Goal: Information Seeking & Learning: Learn about a topic

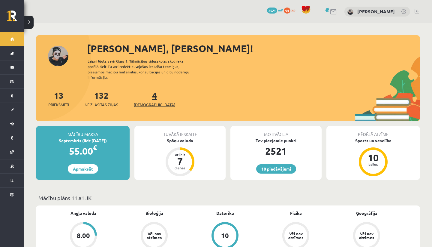
click at [148, 102] on span "[DEMOGRAPHIC_DATA]" at bounding box center [154, 105] width 41 height 6
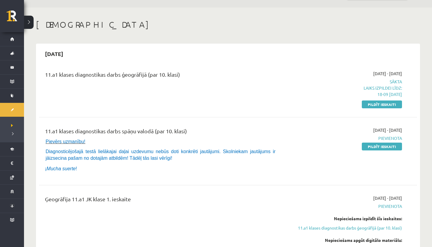
scroll to position [17, 0]
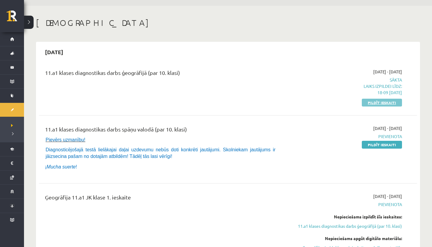
click at [382, 102] on link "Pildīt ieskaiti" at bounding box center [382, 103] width 40 height 8
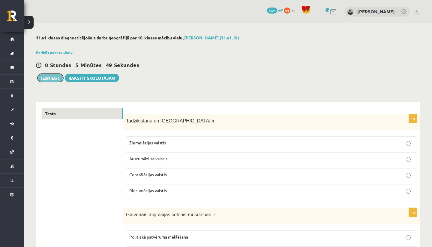
click at [52, 76] on button "Iesniegt" at bounding box center [51, 78] width 26 height 8
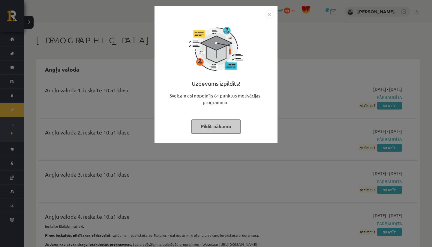
click at [271, 12] on img "Close" at bounding box center [269, 14] width 9 height 9
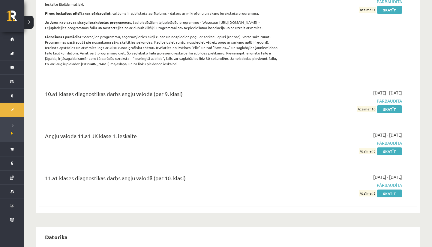
scroll to position [217, 0]
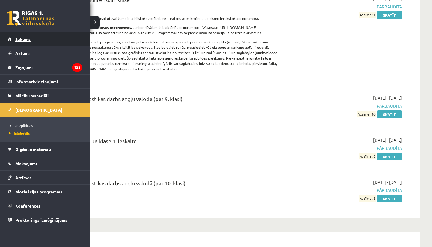
click at [20, 41] on span "Sākums" at bounding box center [22, 38] width 15 height 5
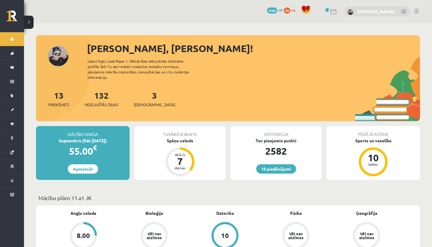
click at [377, 14] on link "[PERSON_NAME]" at bounding box center [377, 11] width 38 height 6
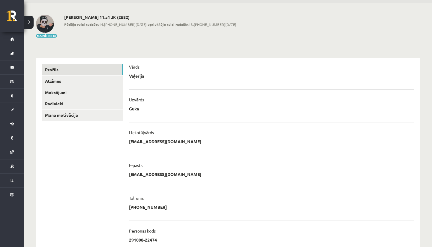
scroll to position [21, 0]
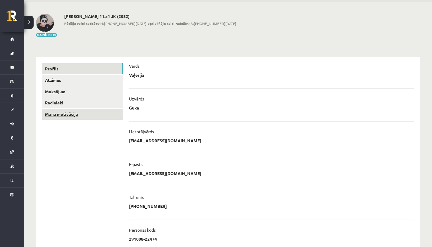
click at [108, 111] on link "Mana motivācija" at bounding box center [82, 113] width 81 height 11
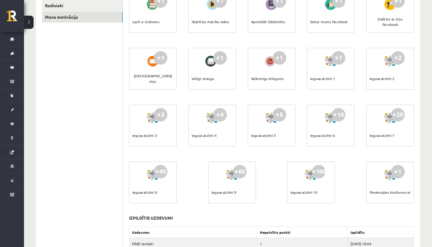
scroll to position [27, 0]
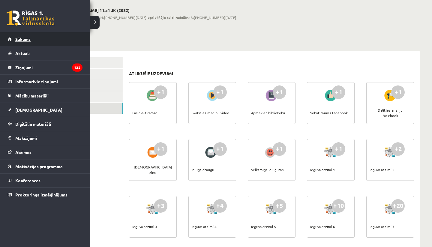
click at [8, 35] on link "Sākums" at bounding box center [45, 39] width 75 height 14
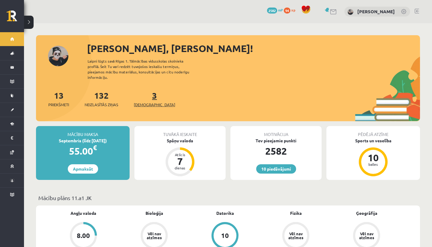
click at [153, 102] on span "[DEMOGRAPHIC_DATA]" at bounding box center [154, 105] width 41 height 6
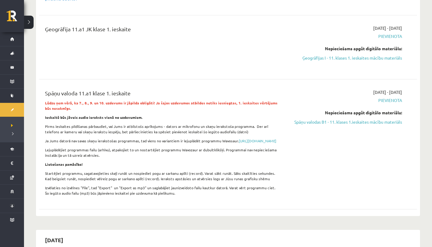
scroll to position [144, 0]
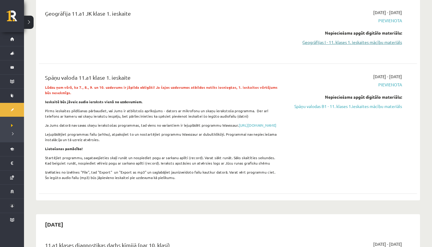
click at [362, 44] on link "Ģeogrāfijas I - 11. klases 1. ieskaites mācību materiāls" at bounding box center [345, 42] width 113 height 6
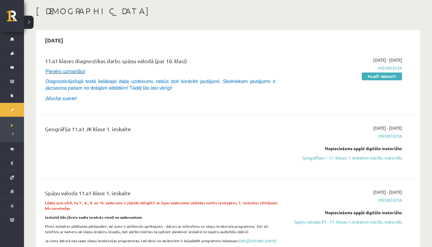
scroll to position [43, 0]
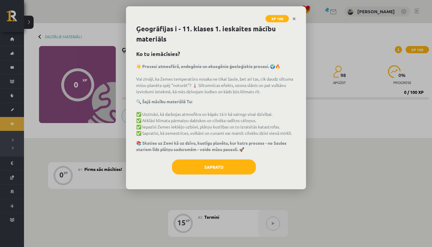
click at [229, 158] on div "Ģeogrāfijas i - 11. klases 1. ieskaites mācību materiāls Ko tu iemācīsies? ☀️ P…" at bounding box center [216, 106] width 180 height 165
click at [220, 165] on button "Sapratu" at bounding box center [214, 166] width 84 height 15
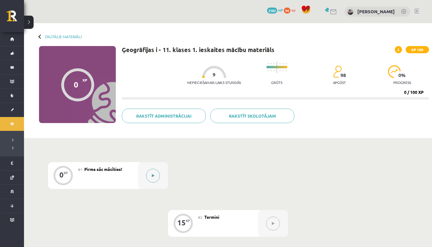
click at [147, 170] on div at bounding box center [153, 175] width 30 height 27
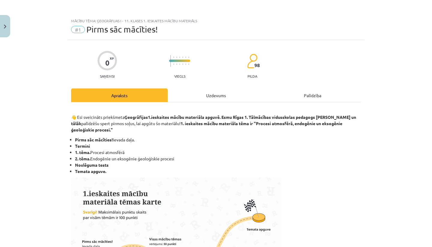
click at [214, 94] on div "Uzdevums" at bounding box center [216, 95] width 97 height 14
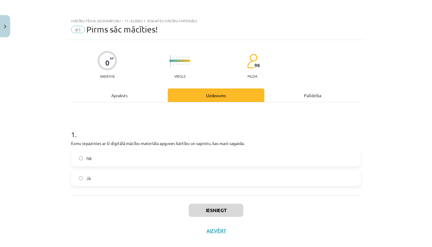
scroll to position [9, 0]
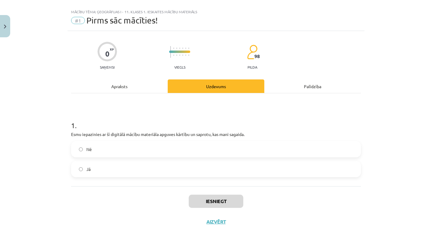
click at [193, 164] on label "Jā" at bounding box center [216, 168] width 289 height 15
click at [230, 202] on button "Iesniegt" at bounding box center [216, 200] width 55 height 13
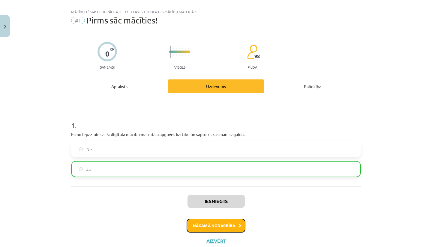
click at [226, 227] on button "Nākamā nodarbība" at bounding box center [216, 225] width 59 height 14
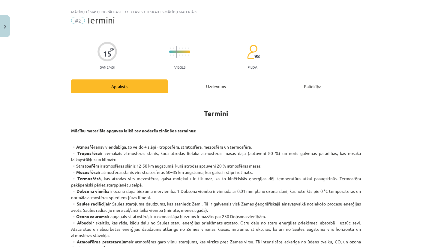
scroll to position [15, 0]
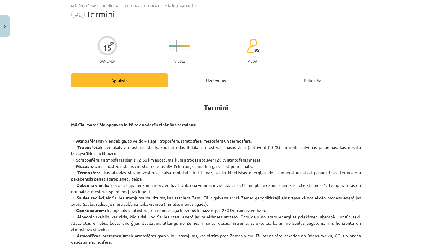
click at [217, 77] on div "Uzdevums" at bounding box center [216, 80] width 97 height 14
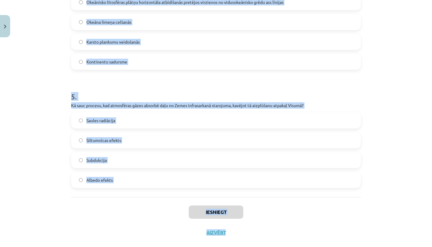
scroll to position [521, 0]
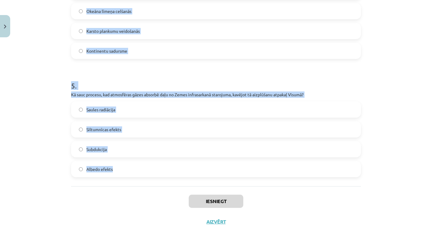
drag, startPoint x: 69, startPoint y: 117, endPoint x: 168, endPoint y: 174, distance: 114.6
copy form "1 . Kas ir Dobsona vienība? Okeāna dziļuma mērvienība Saules radiācijas mērvien…"
click at [30, 124] on div "Mācību tēma: Ģeogrāfijas i - 11. klases 1. ieskaites mācību materiāls #2 Termin…" at bounding box center [216, 123] width 432 height 247
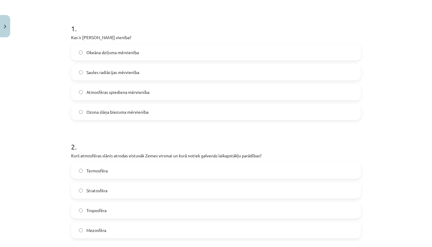
scroll to position [0, 0]
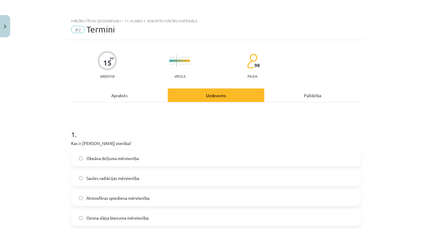
click at [119, 215] on span "Ozona slāņa biezuma mērvienība" at bounding box center [117, 217] width 62 height 6
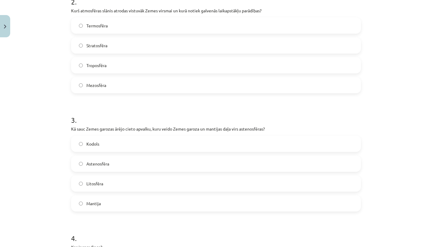
scroll to position [251, 0]
click at [107, 70] on label "Troposfēra" at bounding box center [216, 64] width 289 height 15
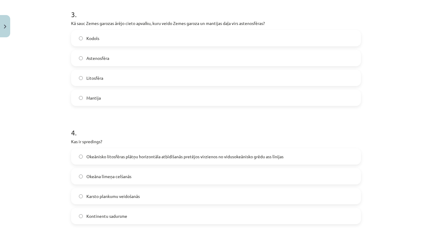
scroll to position [357, 0]
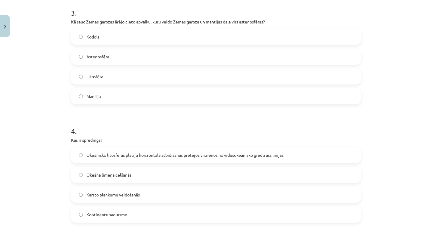
click at [124, 74] on label "Litosfēra" at bounding box center [216, 76] width 289 height 15
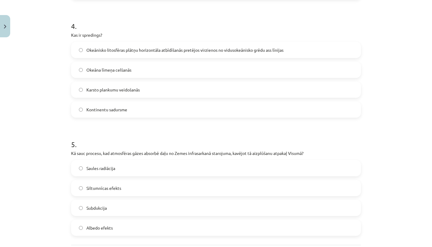
scroll to position [463, 0]
click at [147, 50] on span "Okeānisko litosfēras plātņu horizontāla atbīdīšanās pretējos virzienos no vidus…" at bounding box center [184, 49] width 197 height 6
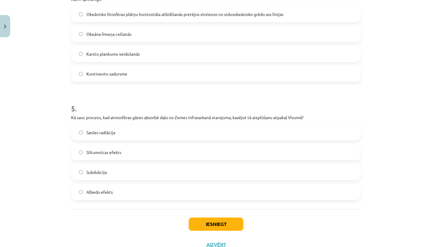
scroll to position [521, 0]
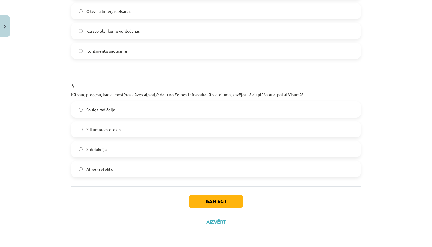
click at [103, 127] on span "Siltumnīcas efekts" at bounding box center [103, 129] width 35 height 6
click at [208, 202] on button "Iesniegt" at bounding box center [216, 200] width 55 height 13
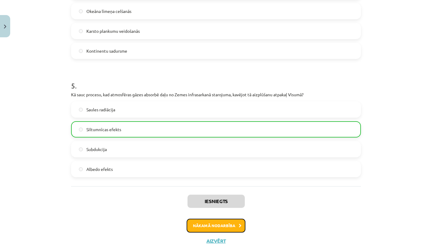
click at [217, 219] on button "Nākamā nodarbība" at bounding box center [216, 225] width 59 height 14
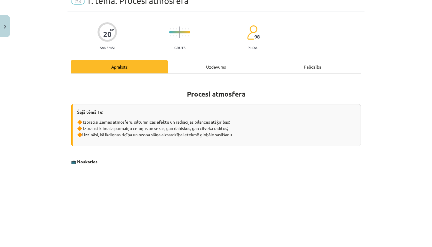
scroll to position [15, 0]
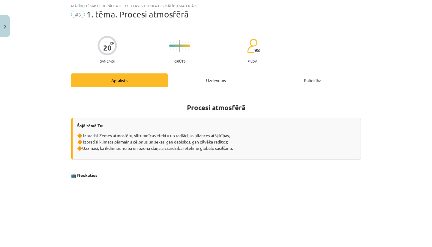
click at [202, 85] on div "Uzdevums" at bounding box center [216, 80] width 97 height 14
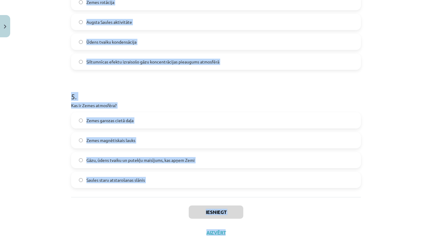
scroll to position [521, 0]
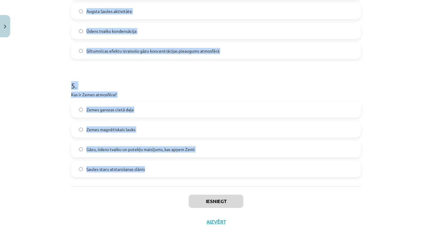
drag, startPoint x: 65, startPoint y: 116, endPoint x: 185, endPoint y: 186, distance: 138.7
click at [185, 186] on div "Mācību tēma: Ģeogrāfijas i - 11. klases 1. ieskaites mācību materiāls #3 1. tēm…" at bounding box center [216, 123] width 432 height 247
copy form "1 . Kas ir albedo? Okeāna siltuma uzkrāšanas spēja Saules radiācijas un siltuma…"
click at [43, 98] on div "Mācību tēma: Ģeogrāfijas i - 11. klases 1. ieskaites mācību materiāls #3 1. tēm…" at bounding box center [216, 123] width 432 height 247
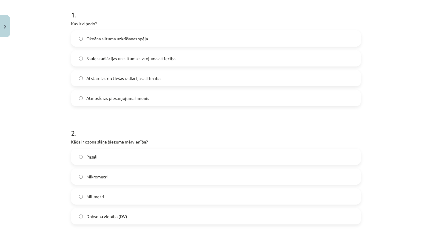
scroll to position [96, 0]
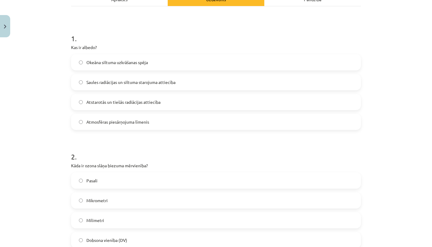
click at [125, 96] on label "Atstarotās un tiešās radiācijas attiecība" at bounding box center [216, 101] width 289 height 15
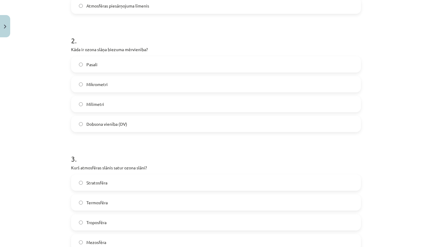
scroll to position [246, 0]
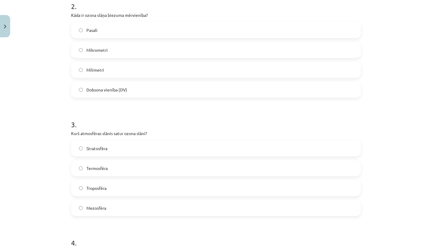
click at [119, 84] on label "Dobsona vienība (DV)" at bounding box center [216, 89] width 289 height 15
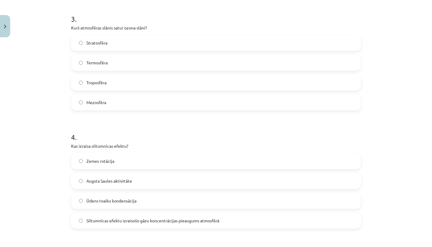
scroll to position [357, 0]
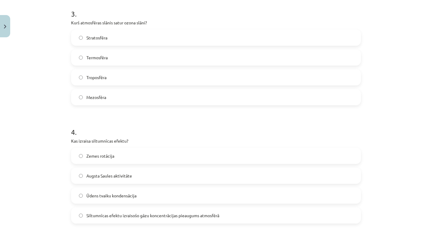
click at [128, 221] on label "Siltumnīcas efektu izraisošo gāzu koncentrācijas pieaugums atmosfērā" at bounding box center [216, 215] width 289 height 15
click at [123, 37] on label "Stratosfēra" at bounding box center [216, 37] width 289 height 15
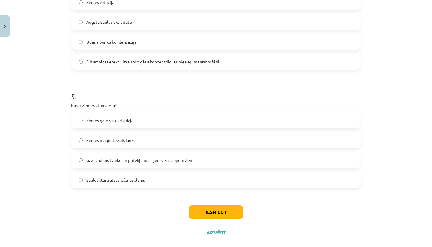
scroll to position [521, 0]
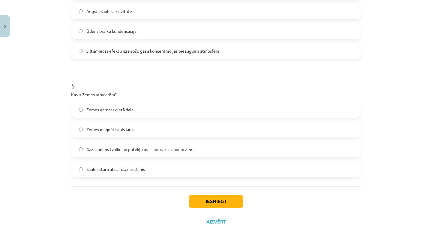
click at [110, 150] on span "Gāzu, ūdens tvaiku un putekļu maisījums, kas apņem Zemi" at bounding box center [140, 149] width 108 height 6
click at [220, 204] on button "Iesniegt" at bounding box center [216, 200] width 55 height 13
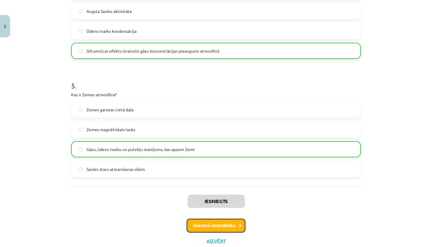
click at [227, 224] on button "Nākamā nodarbība" at bounding box center [216, 225] width 59 height 14
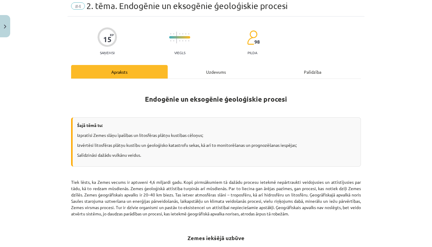
scroll to position [15, 0]
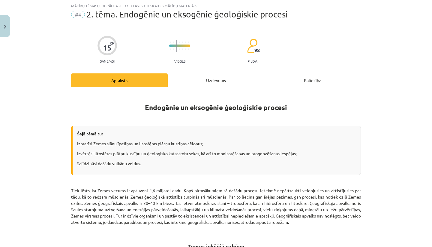
click at [200, 80] on div "Uzdevums" at bounding box center [216, 80] width 97 height 14
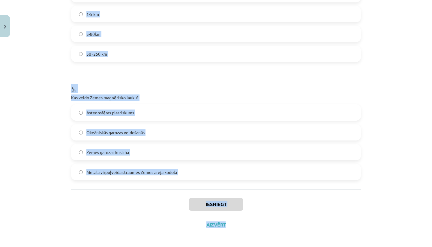
scroll to position [521, 0]
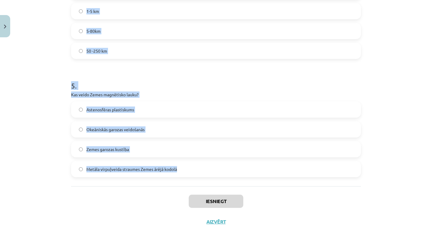
drag, startPoint x: 68, startPoint y: 119, endPoint x: 195, endPoint y: 172, distance: 137.3
copy form "1 . Kā sauc vulkānu, kas veidojas no viskozās, silīciju bagātās magmas, un ir t…"
click at [26, 99] on div "Mācību tēma: Ģeogrāfijas i - 11. klases 1. ieskaites mācību materiāls #4 2. tēm…" at bounding box center [216, 123] width 432 height 247
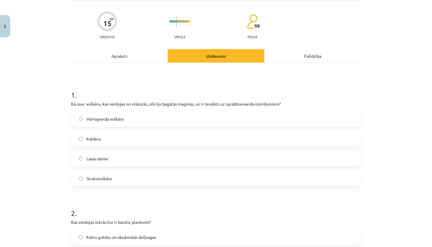
scroll to position [48, 0]
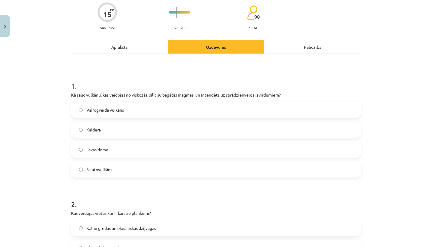
click at [123, 164] on label "Stratovulkāns" at bounding box center [216, 169] width 289 height 15
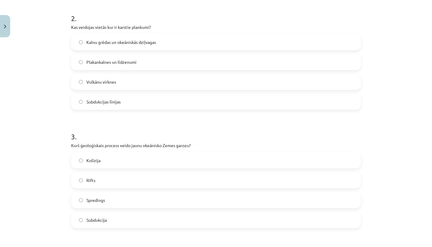
scroll to position [245, 0]
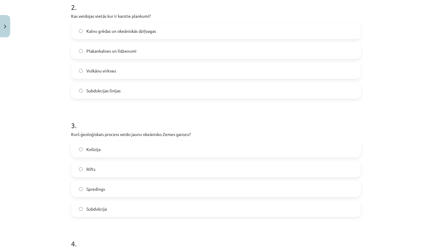
click at [108, 68] on span "Vulkānu virknes" at bounding box center [101, 71] width 30 height 6
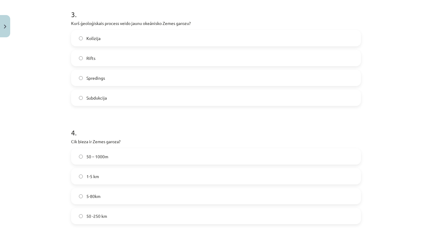
scroll to position [357, 0]
click at [108, 79] on label "Spredings" at bounding box center [216, 76] width 289 height 15
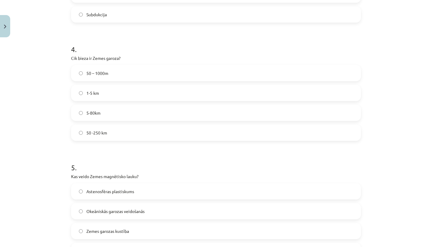
scroll to position [445, 0]
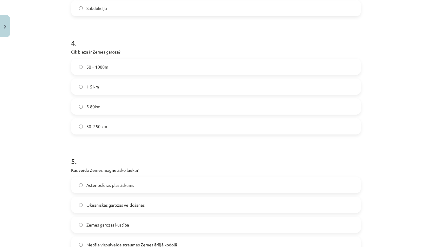
click at [87, 99] on label "5-80km" at bounding box center [216, 106] width 289 height 15
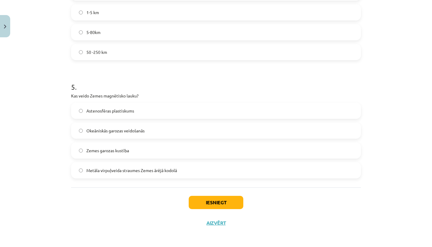
scroll to position [521, 0]
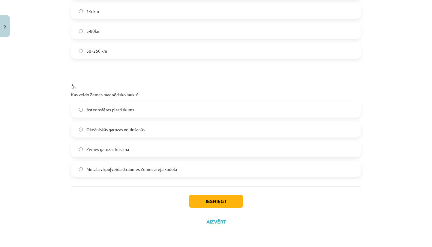
click at [137, 167] on span "Metāla virpuļveida straumes Zemes ārējā kodolā" at bounding box center [131, 169] width 91 height 6
click at [234, 204] on button "Iesniegt" at bounding box center [216, 200] width 55 height 13
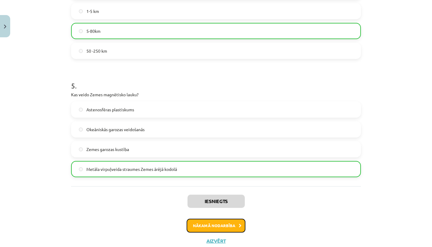
click at [223, 227] on button "Nākamā nodarbība" at bounding box center [216, 225] width 59 height 14
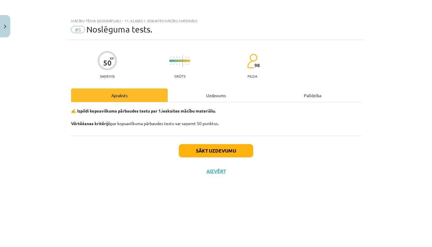
scroll to position [0, 0]
click at [216, 97] on div "Uzdevums" at bounding box center [216, 95] width 97 height 14
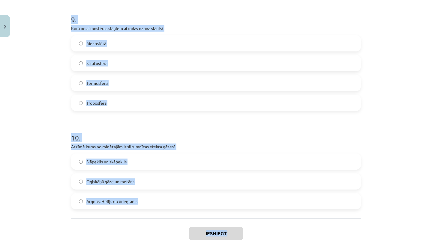
scroll to position [1101, 0]
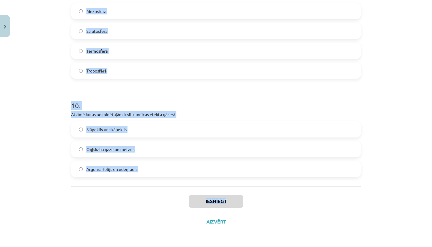
drag, startPoint x: 65, startPoint y: 133, endPoint x: 167, endPoint y: 205, distance: 125.2
click at [167, 205] on div "Mācību tēma: Ģeogrāfijas i - 11. klases 1. ieskaites mācību materiāls #5 Noslēg…" at bounding box center [216, 123] width 432 height 247
copy div "5 . Lor ip dolorsitam? Conse adipisc elitse doeiusmodt Incidid, utla etdol magn…"
click at [27, 162] on div "Mācību tēma: Ģeogrāfijas i - 11. klases 1. ieskaites mācību materiāls #5 Noslēg…" at bounding box center [216, 123] width 432 height 247
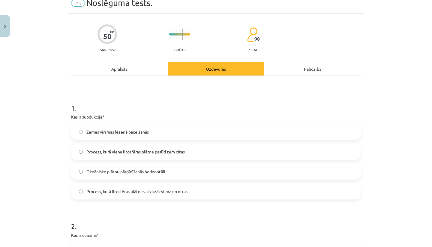
scroll to position [23, 0]
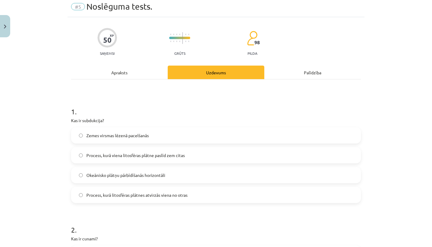
click at [140, 155] on span "Process, kurā viena litosfēras plātne paslīd zem citas" at bounding box center [135, 155] width 99 height 6
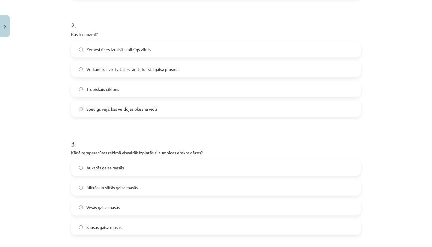
scroll to position [240, 0]
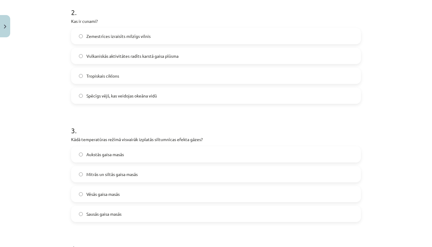
click at [125, 41] on label "Zemestrīces izraisīts milzīgs vilnis" at bounding box center [216, 36] width 289 height 15
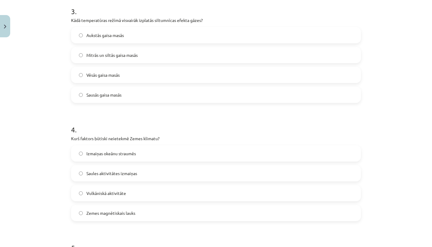
scroll to position [362, 0]
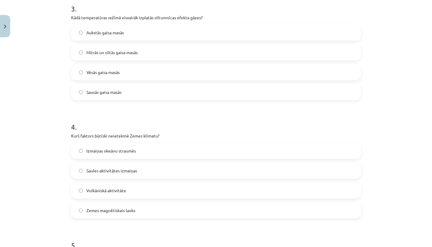
click at [129, 48] on label "Mitrās un siltās gaisa masās" at bounding box center [216, 52] width 289 height 15
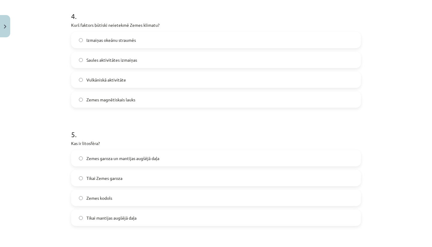
scroll to position [485, 0]
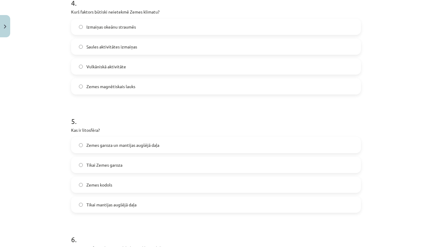
click at [119, 90] on label "Zemes magnētiskais lauks" at bounding box center [216, 86] width 289 height 15
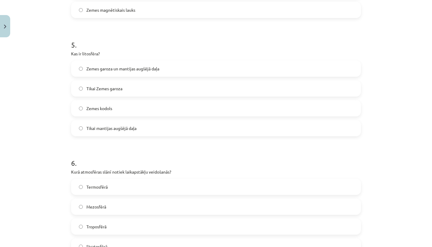
scroll to position [600, 0]
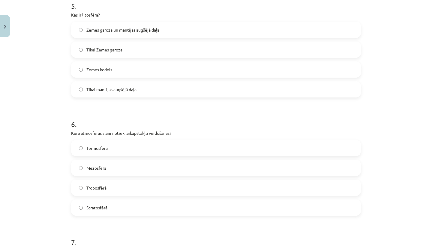
click at [131, 25] on label "Zemes garoza un mantijas augšējā daļa" at bounding box center [216, 29] width 289 height 15
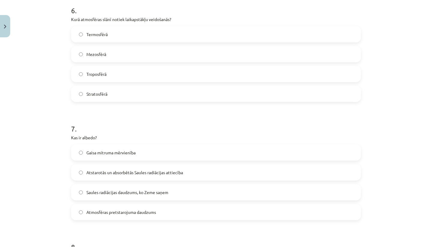
scroll to position [714, 0]
click at [109, 72] on label "Troposfērā" at bounding box center [216, 73] width 289 height 15
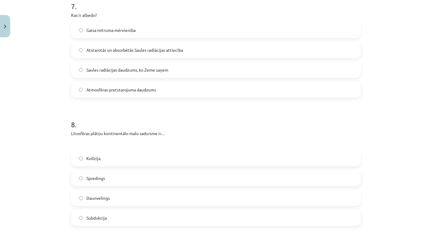
scroll to position [838, 0]
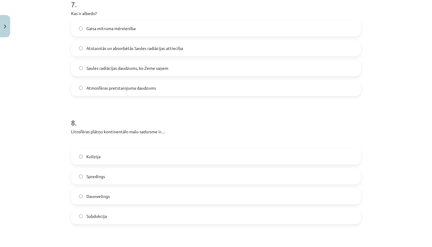
click at [115, 50] on span "Atstarotās un absorbētās Saules radiācijas attiecība" at bounding box center [134, 48] width 97 height 6
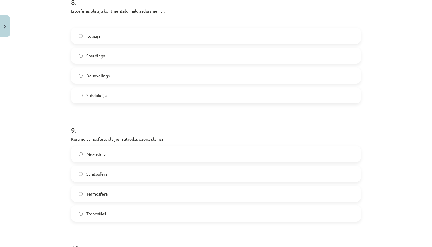
scroll to position [959, 0]
click at [106, 38] on label "Kolīzija" at bounding box center [216, 35] width 289 height 15
click at [113, 177] on label "Stratosfērā" at bounding box center [216, 173] width 289 height 15
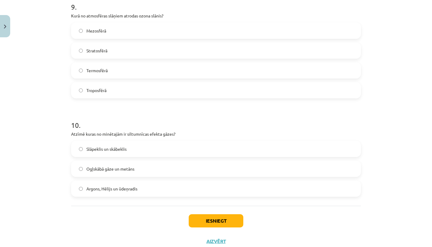
scroll to position [1101, 0]
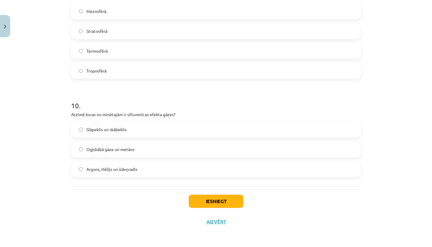
click at [153, 148] on label "Ogļskābā gāze un metāns" at bounding box center [216, 148] width 289 height 15
click at [216, 203] on button "Iesniegt" at bounding box center [216, 200] width 55 height 13
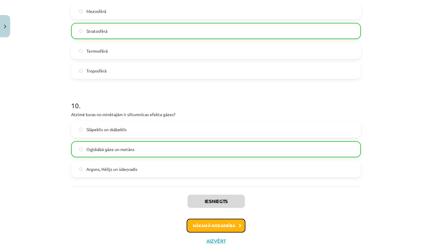
click at [212, 222] on button "Nākamā nodarbība" at bounding box center [216, 225] width 59 height 14
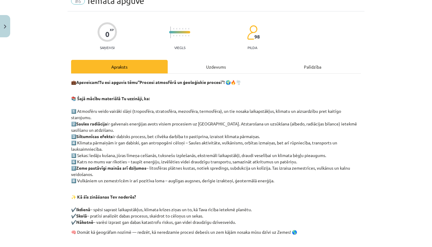
scroll to position [15, 0]
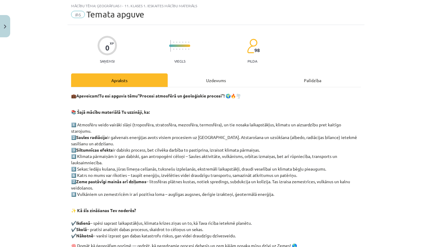
click at [219, 78] on div "Uzdevums" at bounding box center [216, 80] width 97 height 14
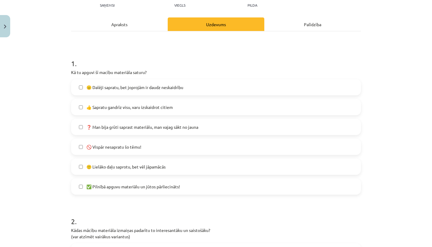
scroll to position [72, 0]
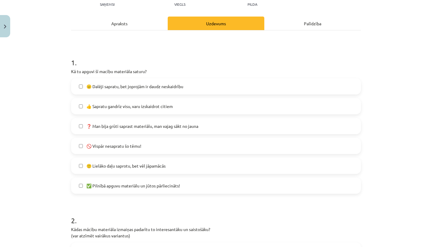
click at [153, 108] on span "👍 Sapratu gandrīz visu, varu izskaidrot citiem" at bounding box center [129, 106] width 86 height 6
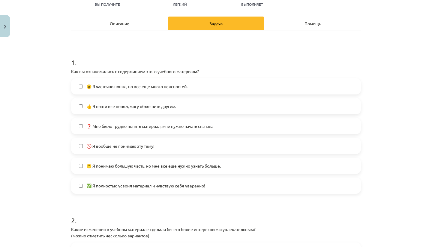
click at [141, 105] on font "👍 Я почти всё понял, могу объяснить другим." at bounding box center [131, 105] width 90 height 5
click at [129, 188] on span "✅ Я полностью усвоил материал и чувствую себя уверенно!" at bounding box center [145, 185] width 119 height 6
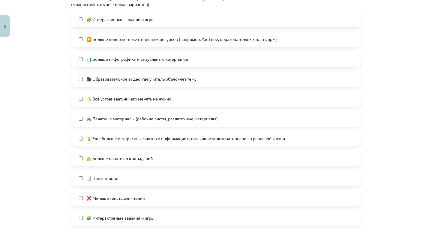
scroll to position [308, 0]
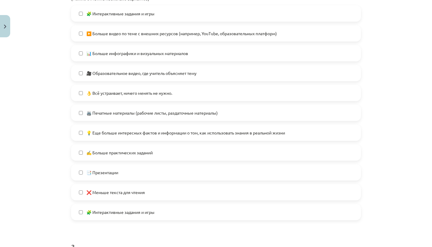
click at [112, 131] on font "💡 Еще больше интересных фактов и информации о том, как использовать знания в ре…" at bounding box center [185, 132] width 199 height 5
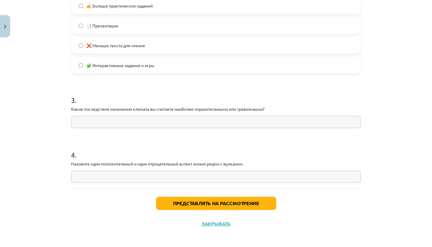
scroll to position [457, 0]
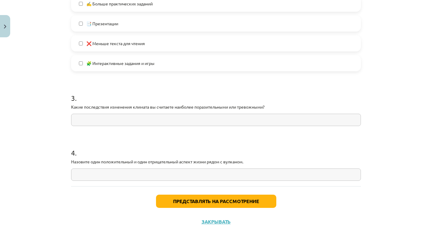
click at [189, 120] on input "text" at bounding box center [216, 120] width 290 height 12
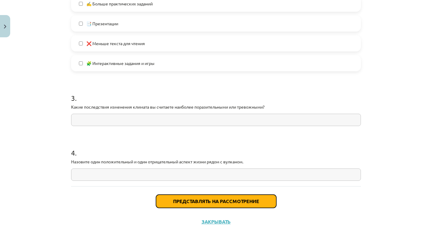
click at [189, 204] on button "Представлять на рассмотрение" at bounding box center [216, 200] width 120 height 13
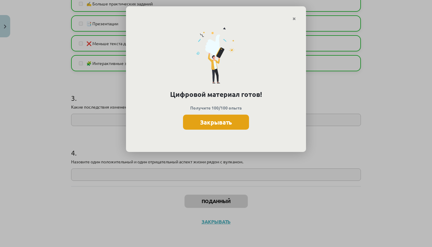
click at [202, 123] on font "Закрывать" at bounding box center [216, 122] width 32 height 8
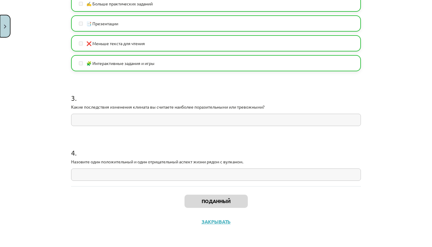
click at [2, 31] on button "Закрывать" at bounding box center [5, 26] width 10 height 22
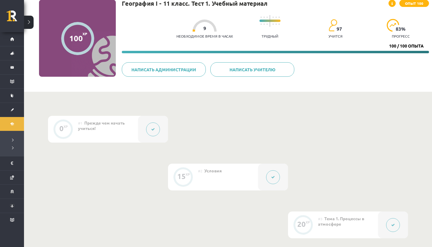
scroll to position [47, 0]
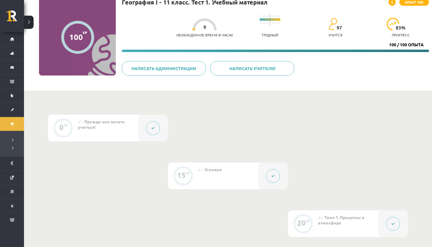
click at [180, 148] on div "0 XP #1 Прежде чем начать учиться! 15 XP #2 Условия 20 XP #3 Тема 1. Процессы в…" at bounding box center [228, 246] width 360 height 265
